Goal: Task Accomplishment & Management: Complete application form

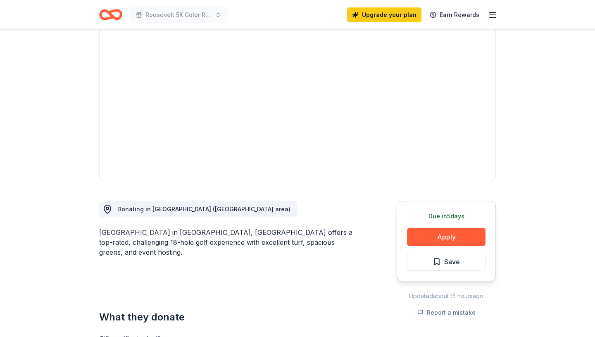
scroll to position [72, 0]
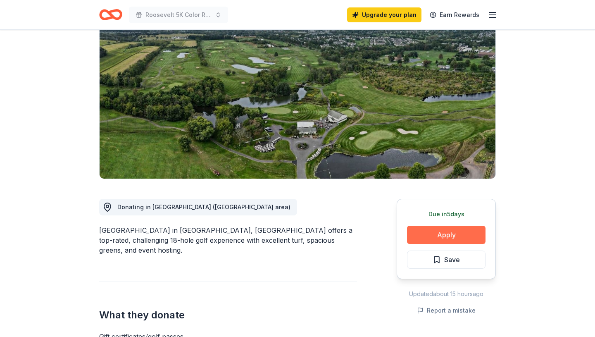
click at [449, 241] on button "Apply" at bounding box center [446, 234] width 78 height 18
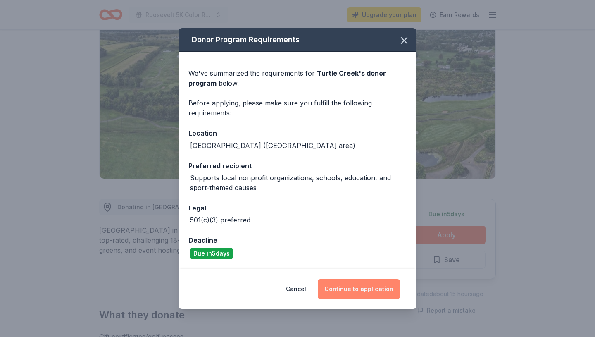
click at [362, 290] on button "Continue to application" at bounding box center [359, 289] width 82 height 20
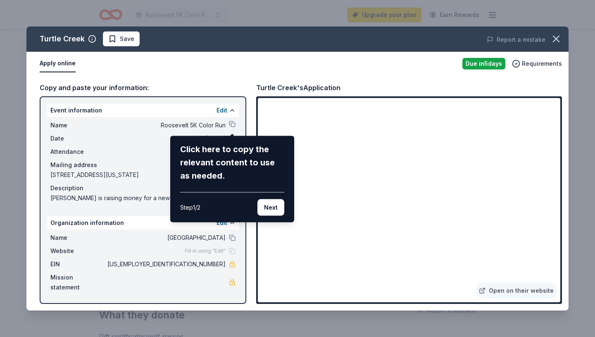
click at [214, 154] on div "Click here to copy the relevant content to use as needed." at bounding box center [232, 162] width 104 height 40
click at [275, 209] on button "Next" at bounding box center [270, 207] width 27 height 17
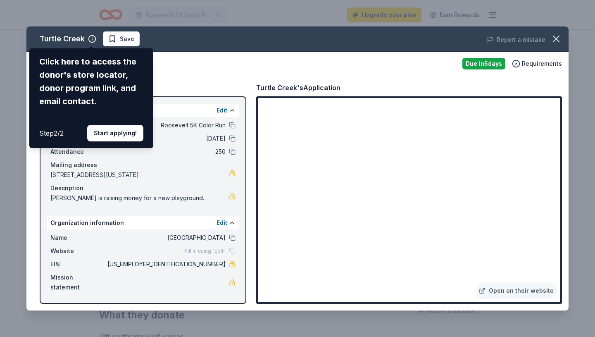
click at [546, 109] on div "Turtle Creek Click here to access the donor's store locator, donor program link…" at bounding box center [297, 168] width 542 height 284
click at [547, 110] on div "Turtle Creek Click here to access the donor's store locator, donor program link…" at bounding box center [297, 168] width 542 height 284
click at [128, 125] on button "Start applying!" at bounding box center [115, 133] width 56 height 17
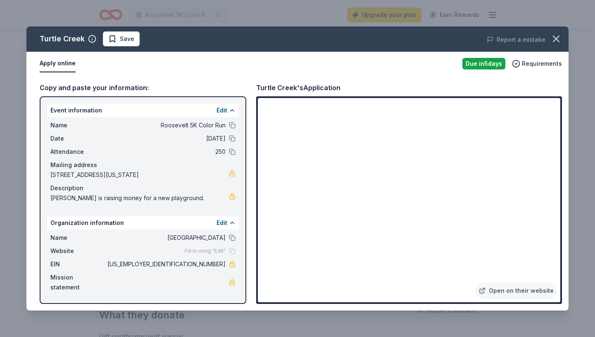
click at [87, 89] on div "Copy and paste your information:" at bounding box center [143, 87] width 206 height 11
click at [51, 92] on div "Copy and paste your information:" at bounding box center [143, 87] width 206 height 11
drag, startPoint x: 50, startPoint y: 126, endPoint x: 227, endPoint y: 153, distance: 179.1
click at [227, 153] on div "Name [PERSON_NAME] 5K Color Run Date [DATE] Attendance 250 Mailing address [STR…" at bounding box center [143, 161] width 192 height 89
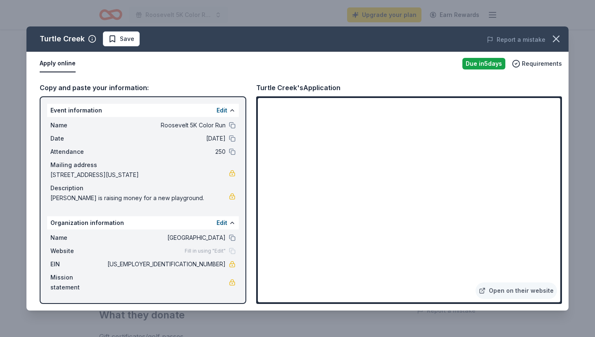
click at [217, 126] on span "Roosevelt 5K Color Run" at bounding box center [166, 125] width 120 height 10
click at [232, 279] on link at bounding box center [232, 282] width 7 height 7
click at [528, 292] on link "Open on their website" at bounding box center [515, 290] width 81 height 17
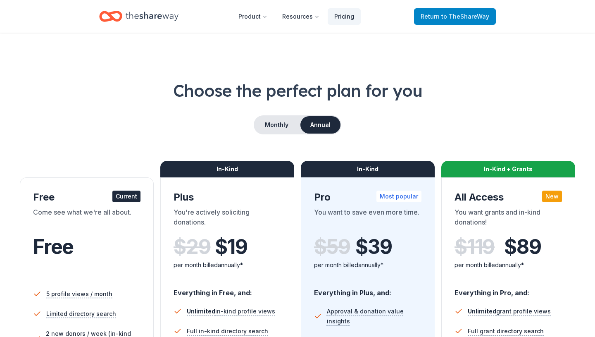
click at [433, 13] on span "Return to TheShareWay" at bounding box center [454, 17] width 69 height 10
click at [469, 19] on span "to TheShareWay" at bounding box center [465, 16] width 48 height 7
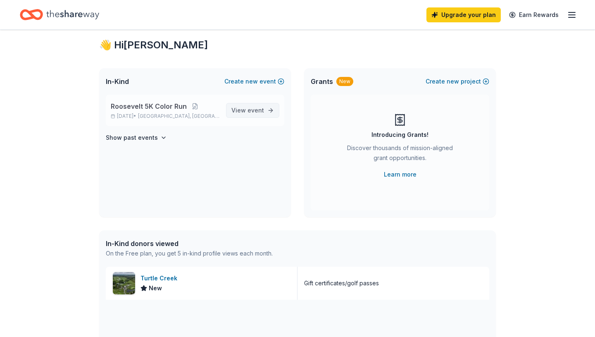
scroll to position [12, 0]
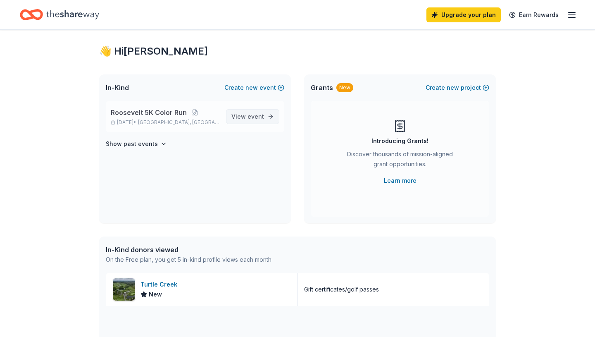
click at [240, 115] on span "View event" at bounding box center [247, 116] width 33 height 10
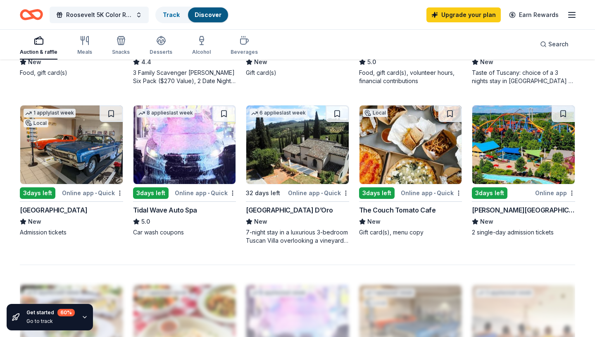
scroll to position [519, 0]
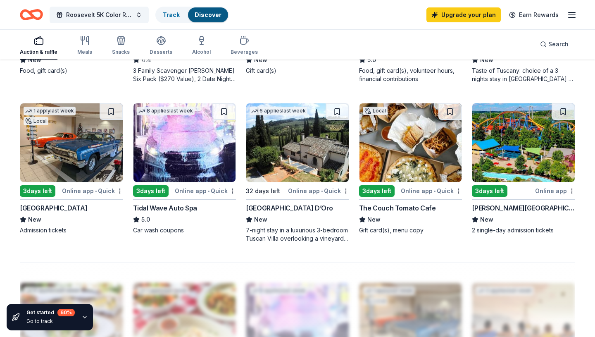
click at [159, 141] on img at bounding box center [184, 142] width 102 height 78
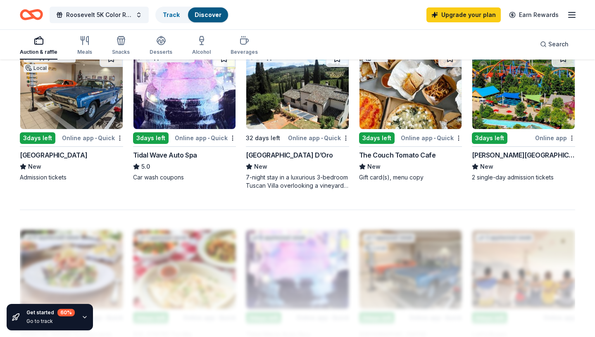
scroll to position [574, 0]
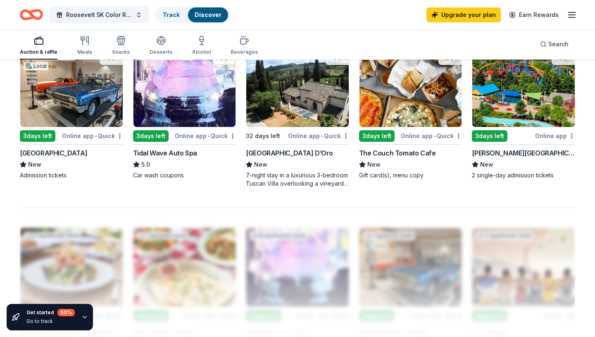
click at [546, 115] on img at bounding box center [523, 87] width 102 height 78
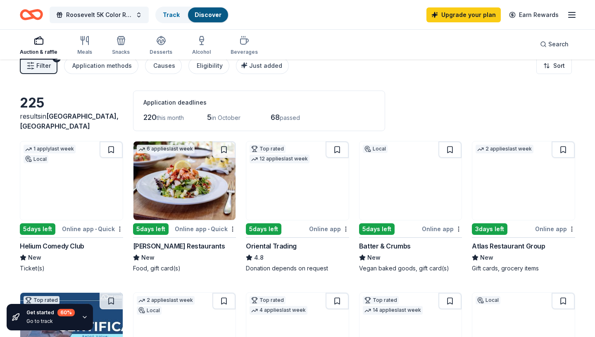
scroll to position [0, 0]
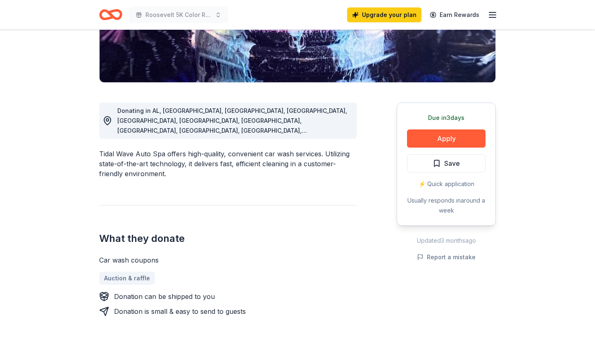
scroll to position [178, 0]
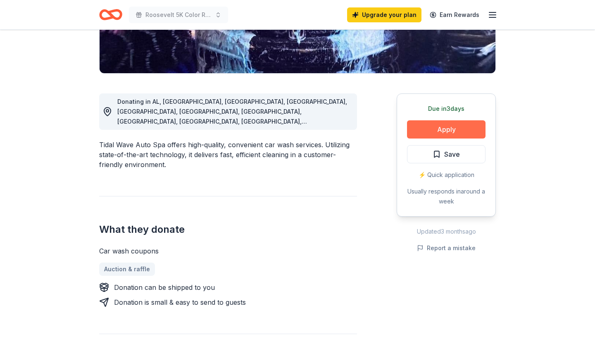
click at [450, 125] on button "Apply" at bounding box center [446, 129] width 78 height 18
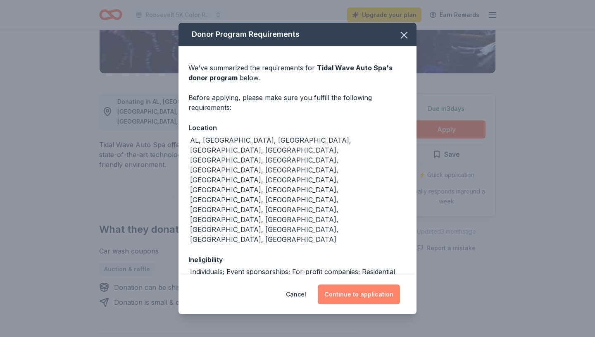
click at [354, 291] on button "Continue to application" at bounding box center [359, 294] width 82 height 20
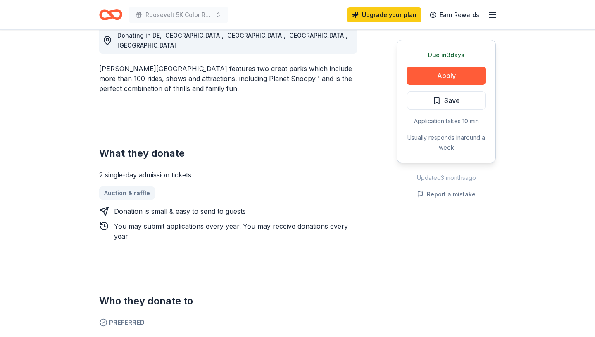
scroll to position [245, 0]
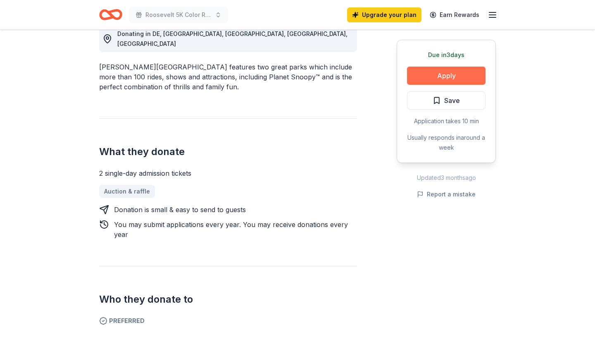
click at [453, 75] on button "Apply" at bounding box center [446, 75] width 78 height 18
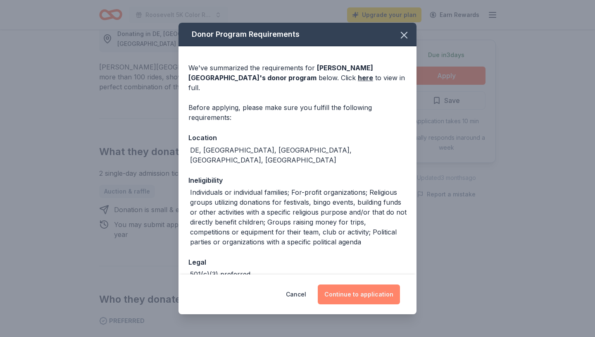
click at [381, 293] on button "Continue to application" at bounding box center [359, 294] width 82 height 20
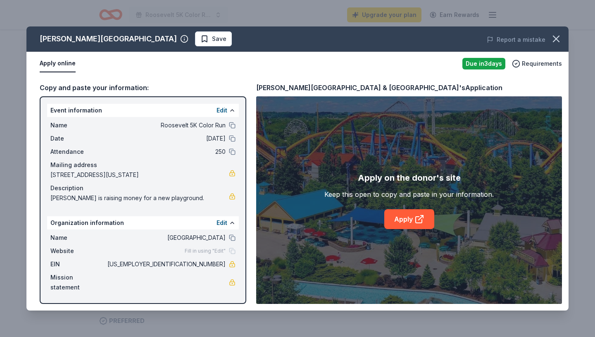
click at [86, 88] on div "Copy and paste your information:" at bounding box center [143, 87] width 206 height 11
click at [393, 213] on link "Apply" at bounding box center [409, 219] width 50 height 20
